Goal: Find contact information: Obtain details needed to contact an individual or organization

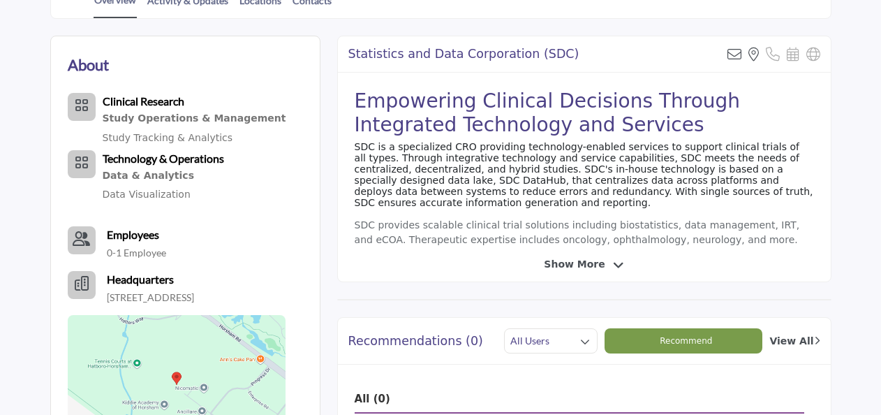
scroll to position [349, 0]
click at [0, 0] on div at bounding box center [0, 0] width 0 height 0
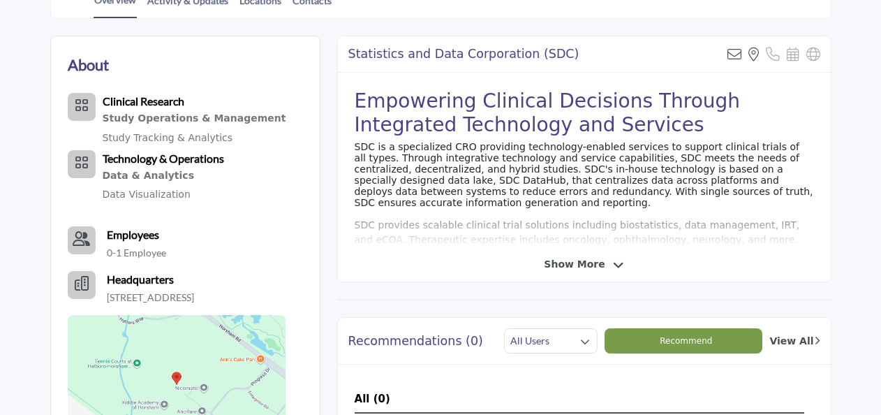
click at [617, 257] on span "Show More" at bounding box center [584, 264] width 80 height 15
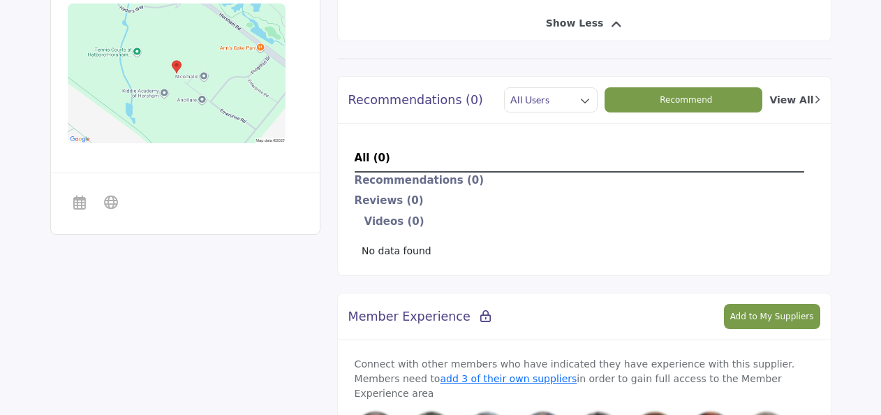
scroll to position [348, 0]
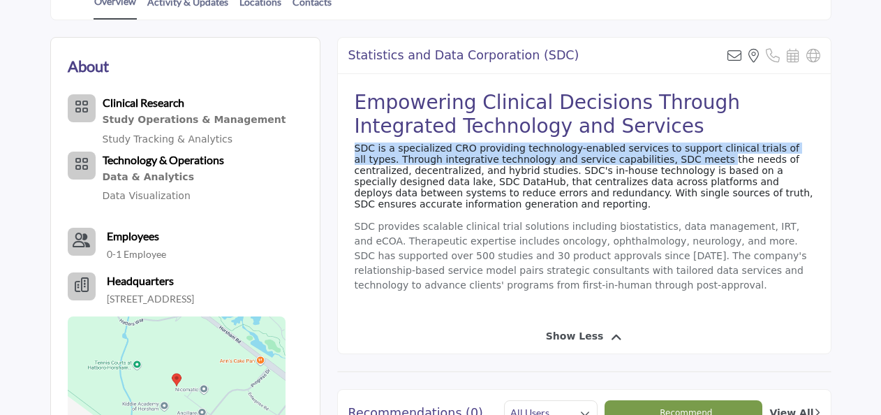
drag, startPoint x: 353, startPoint y: 149, endPoint x: 646, endPoint y: 163, distance: 293.0
click at [646, 163] on div "Empowering Clinical Decisions Through Integrated Technology and Services SDC is…" at bounding box center [584, 196] width 493 height 245
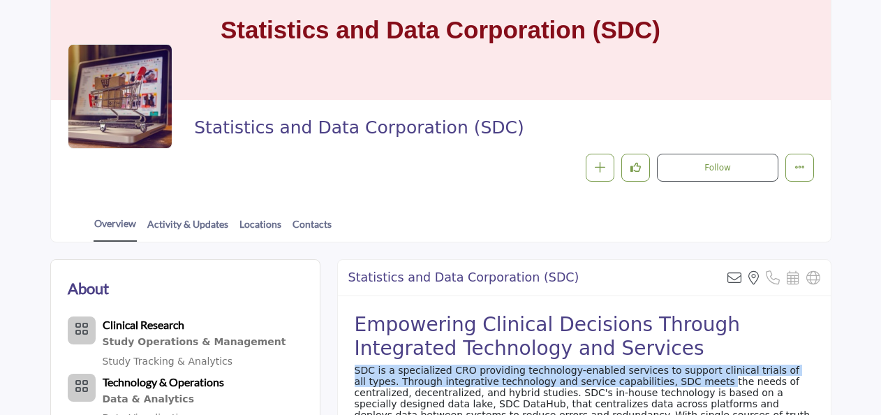
scroll to position [140, 0]
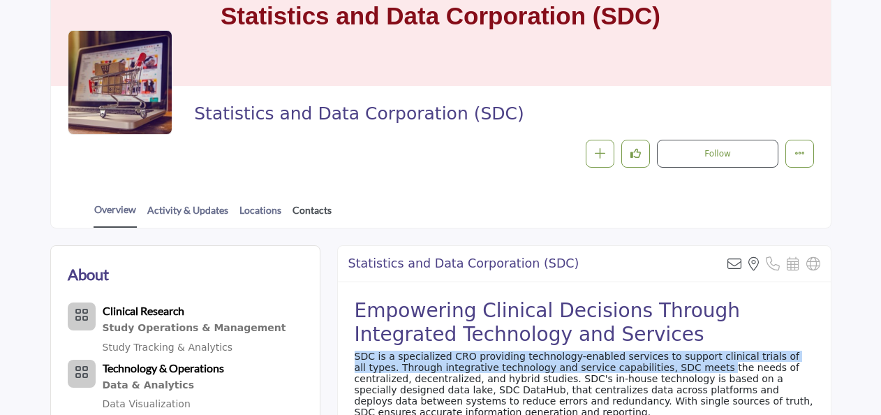
click at [318, 212] on link "Contacts" at bounding box center [312, 215] width 41 height 24
click at [312, 208] on link "Contacts" at bounding box center [312, 215] width 41 height 24
click at [204, 210] on link "Activity & Updates" at bounding box center [188, 215] width 82 height 24
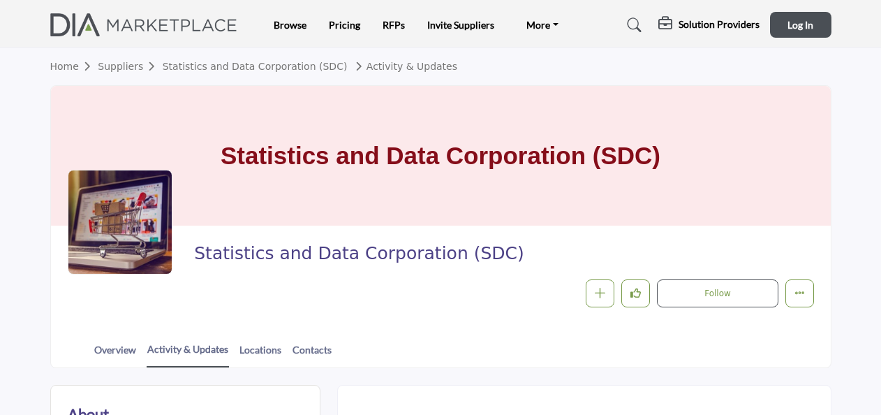
click at [300, 66] on link "Statistics and Data Corporation (SDC)" at bounding box center [255, 66] width 185 height 11
